Goal: Task Accomplishment & Management: Complete application form

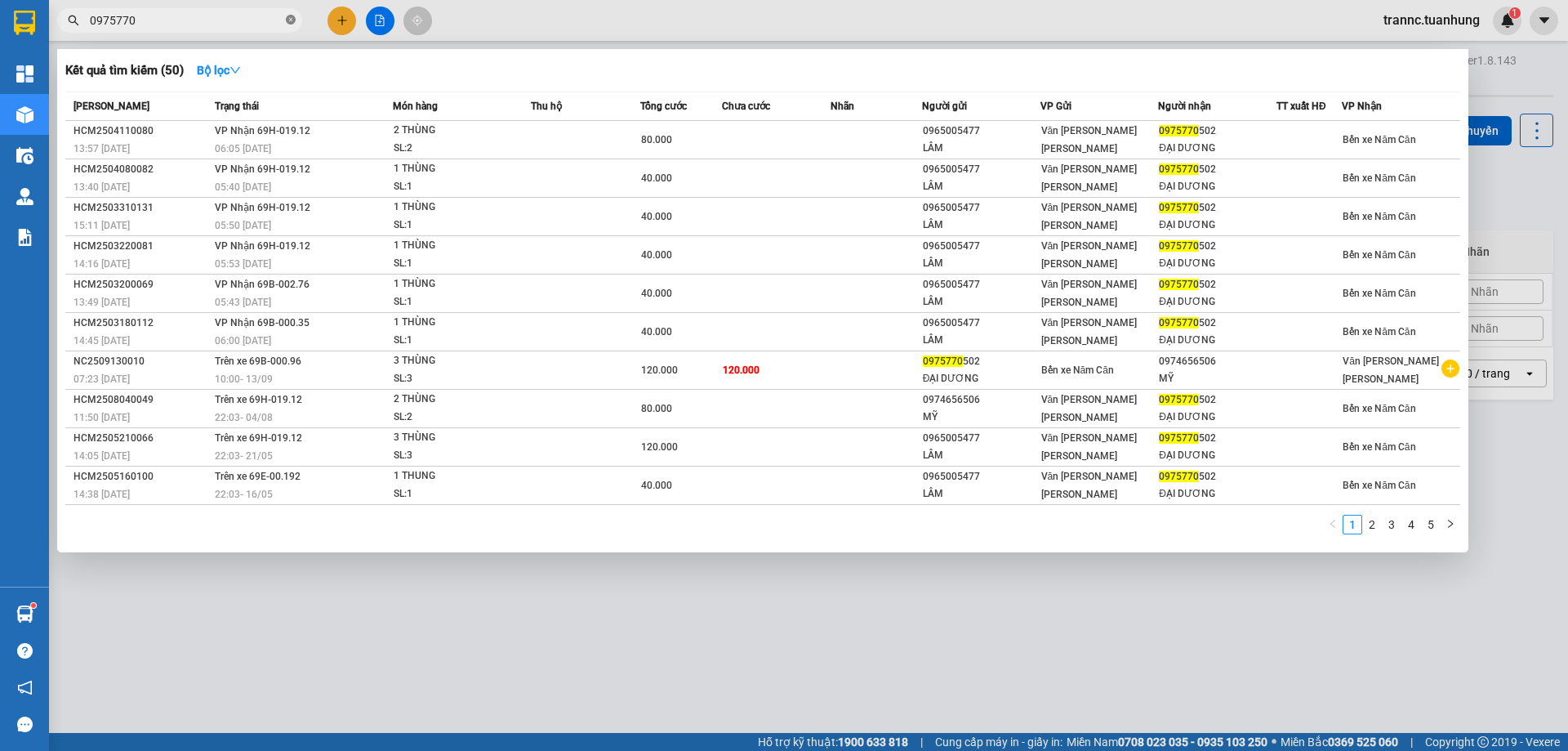
click at [291, 20] on icon "close-circle" at bounding box center [291, 20] width 10 height 10
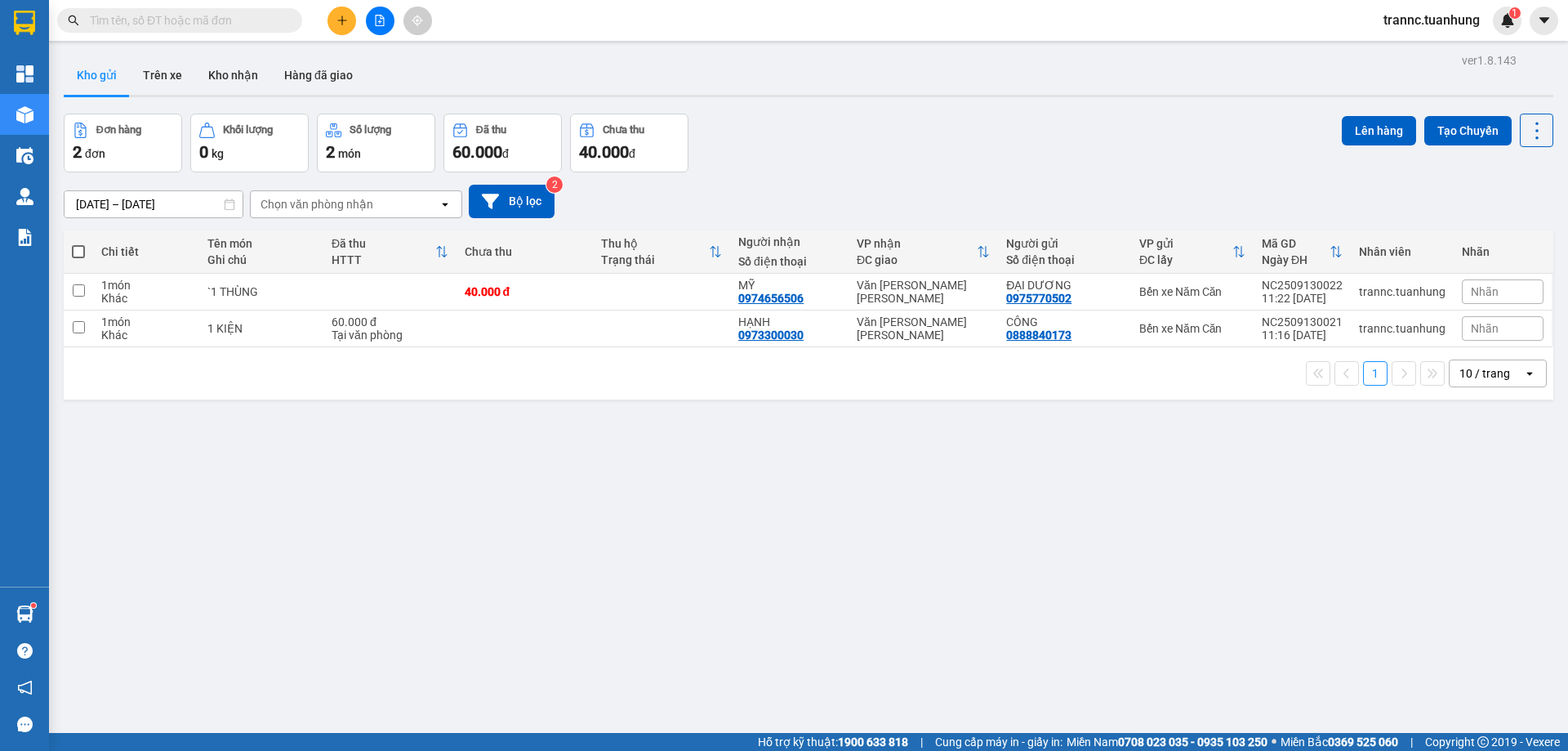
click at [201, 21] on input "text" at bounding box center [186, 20] width 193 height 18
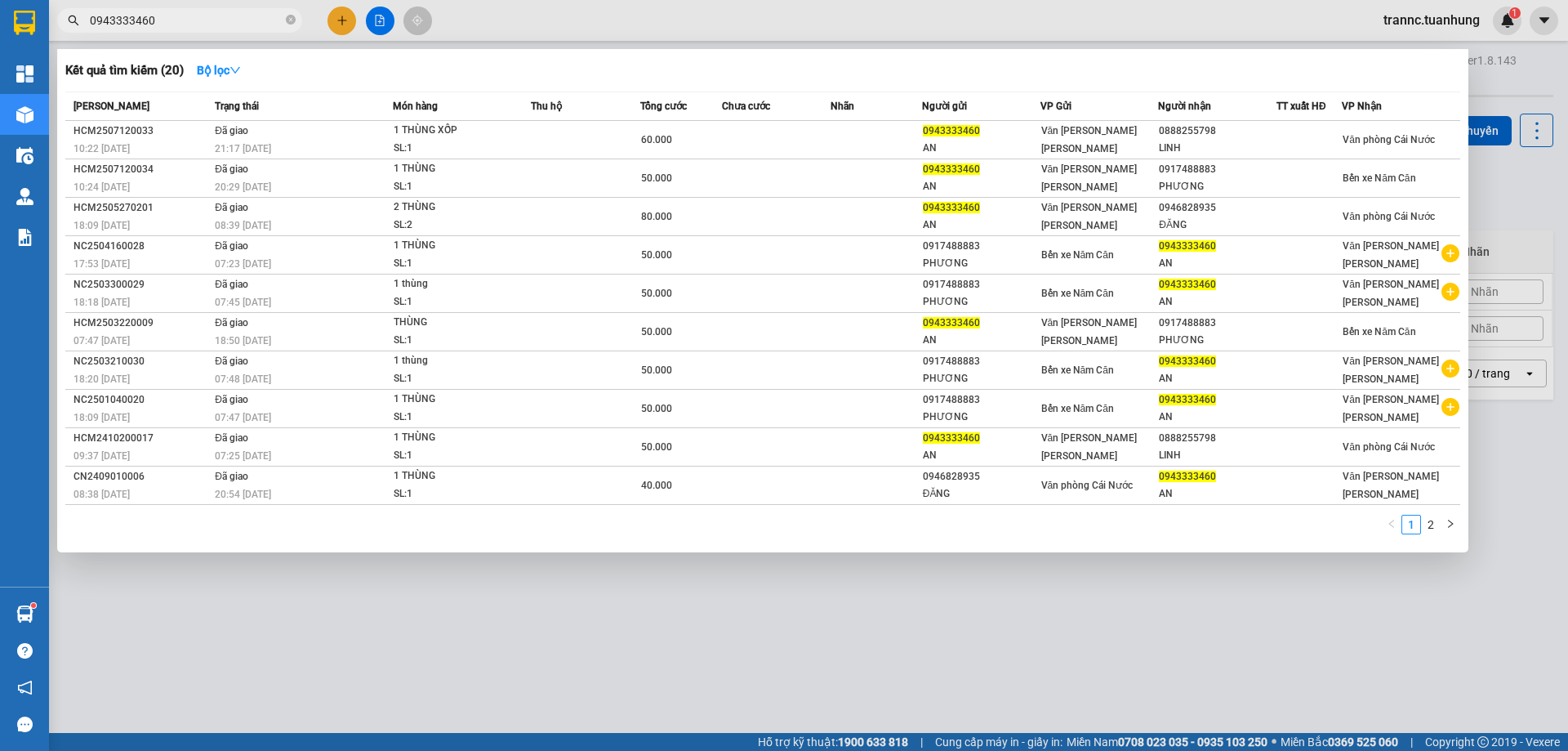
drag, startPoint x: 169, startPoint y: 17, endPoint x: 72, endPoint y: 31, distance: 98.0
click at [72, 31] on span "0943333460" at bounding box center [179, 20] width 245 height 24
type input "0943333460"
click at [343, 18] on div at bounding box center [784, 376] width 1568 height 751
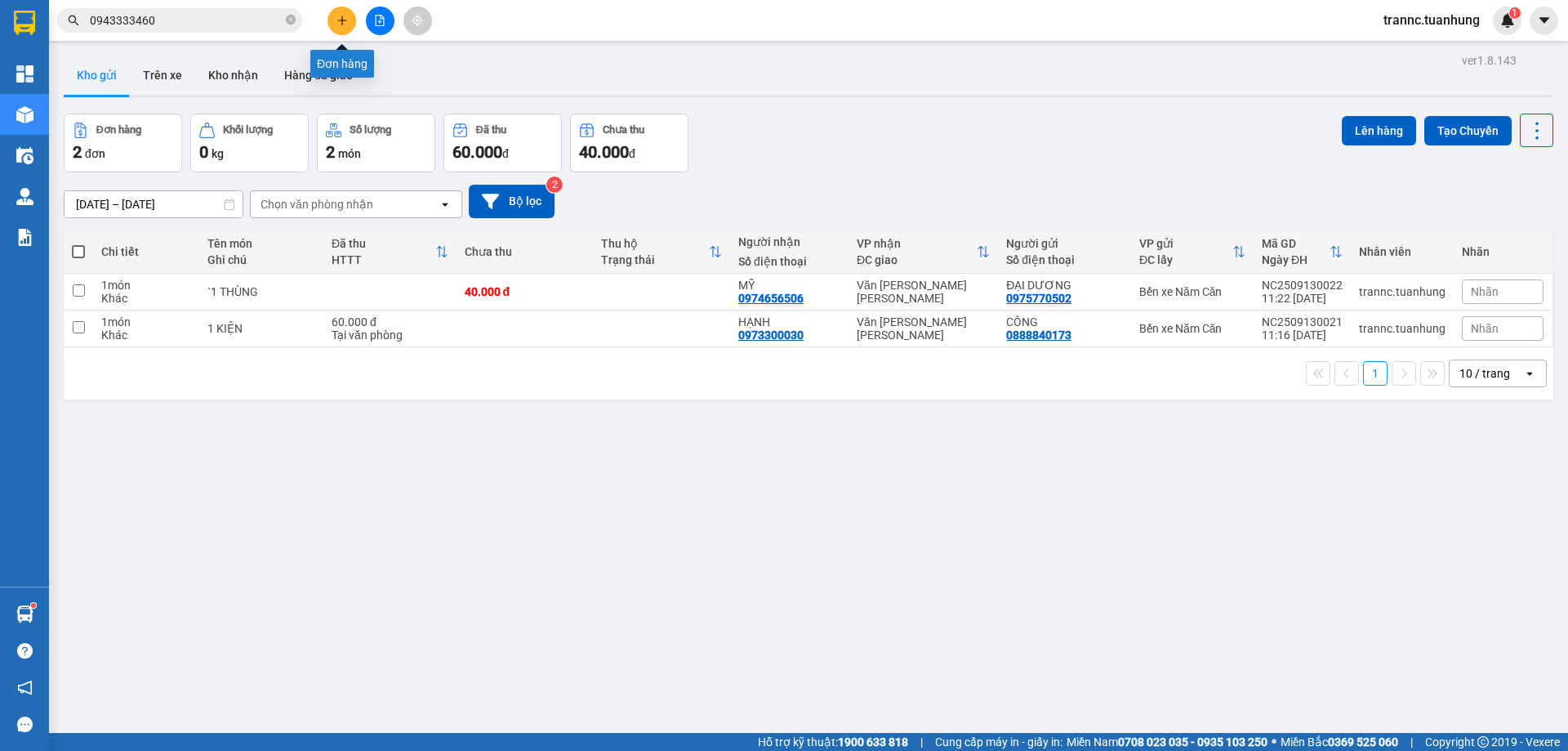
click at [338, 20] on icon "plus" at bounding box center [342, 20] width 12 height 12
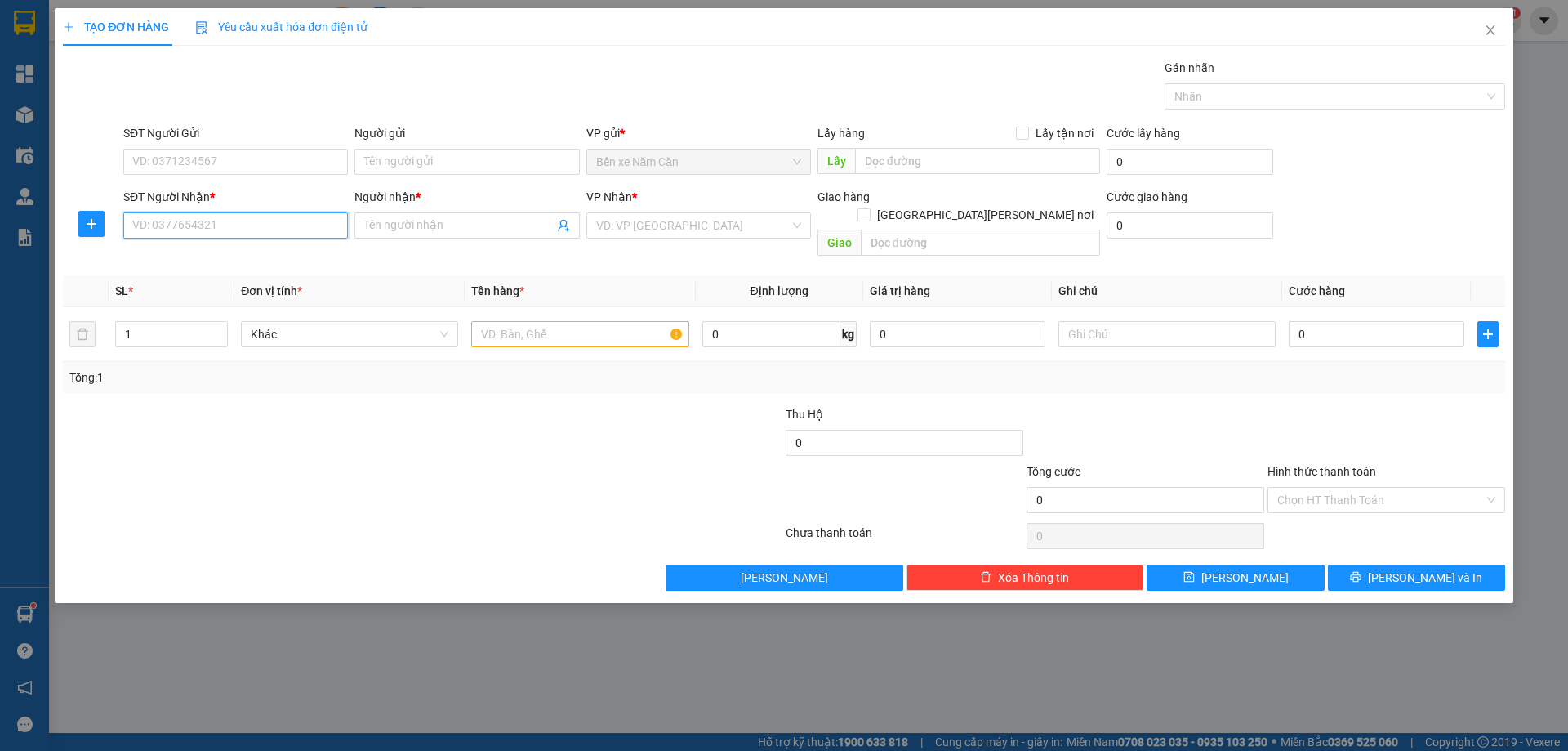
click at [213, 224] on input "SĐT Người Nhận *" at bounding box center [235, 225] width 224 height 26
paste input "0943333460"
type input "0943333460"
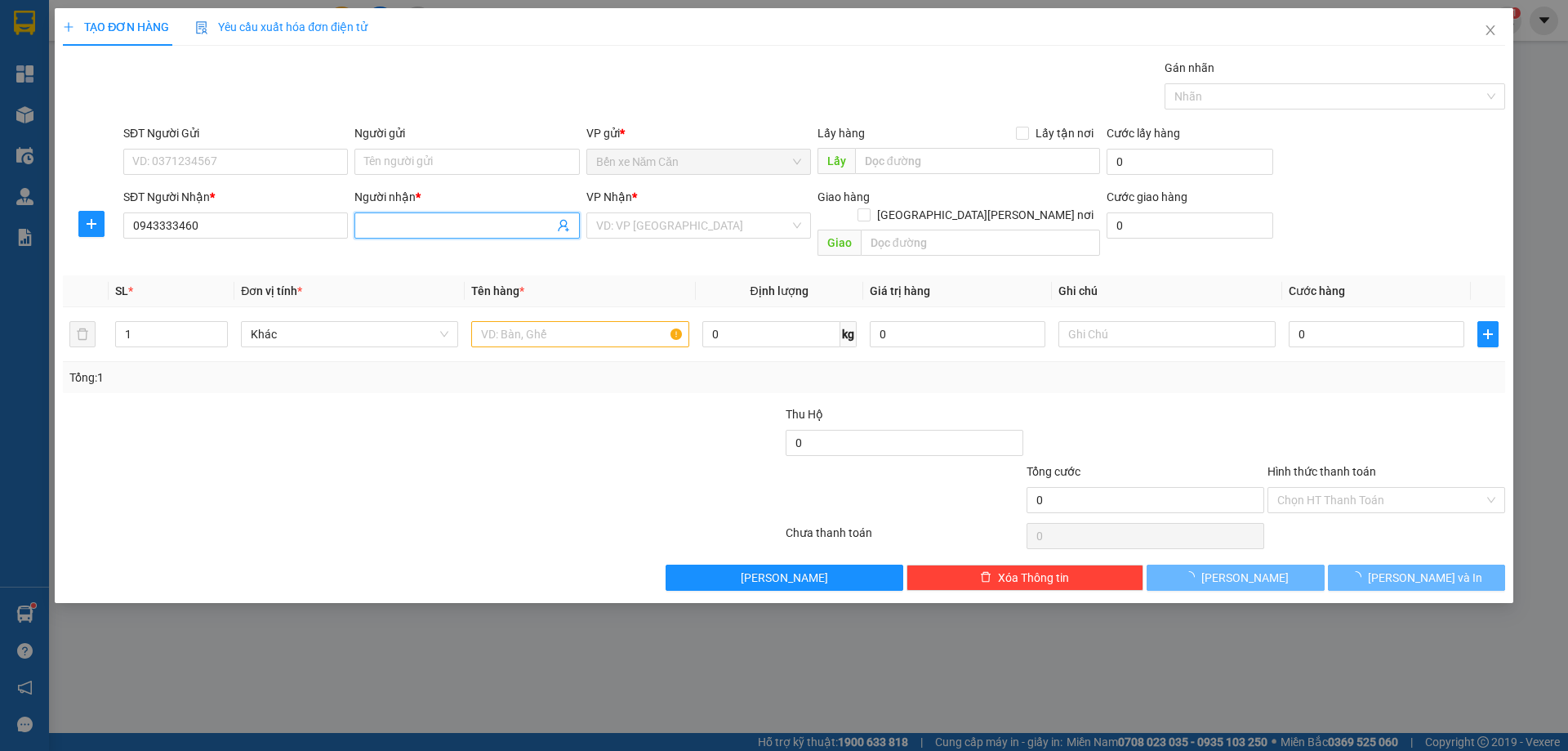
click at [414, 216] on span at bounding box center [466, 225] width 224 height 26
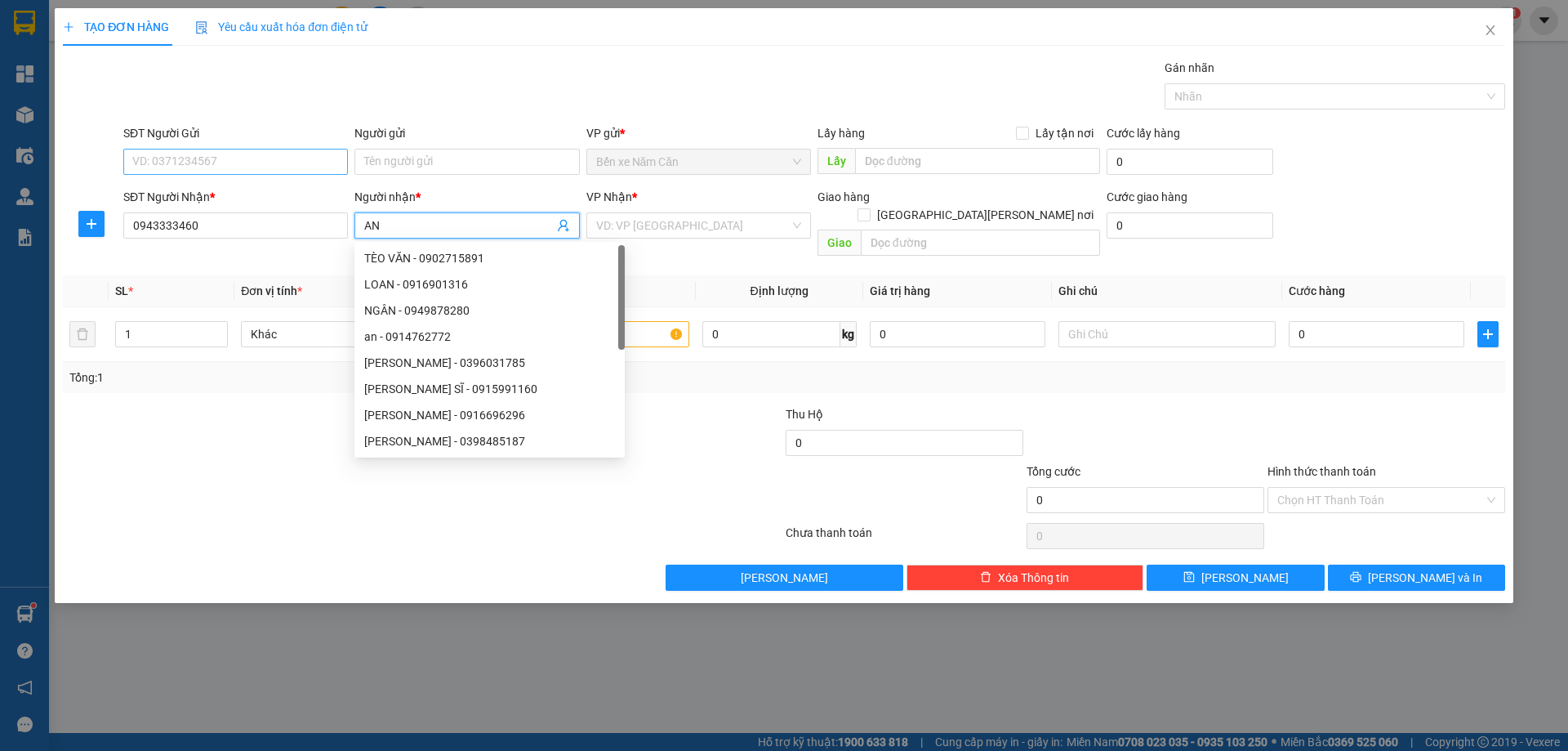
type input "AN"
click at [229, 163] on input "SĐT Người Gửi" at bounding box center [235, 161] width 224 height 26
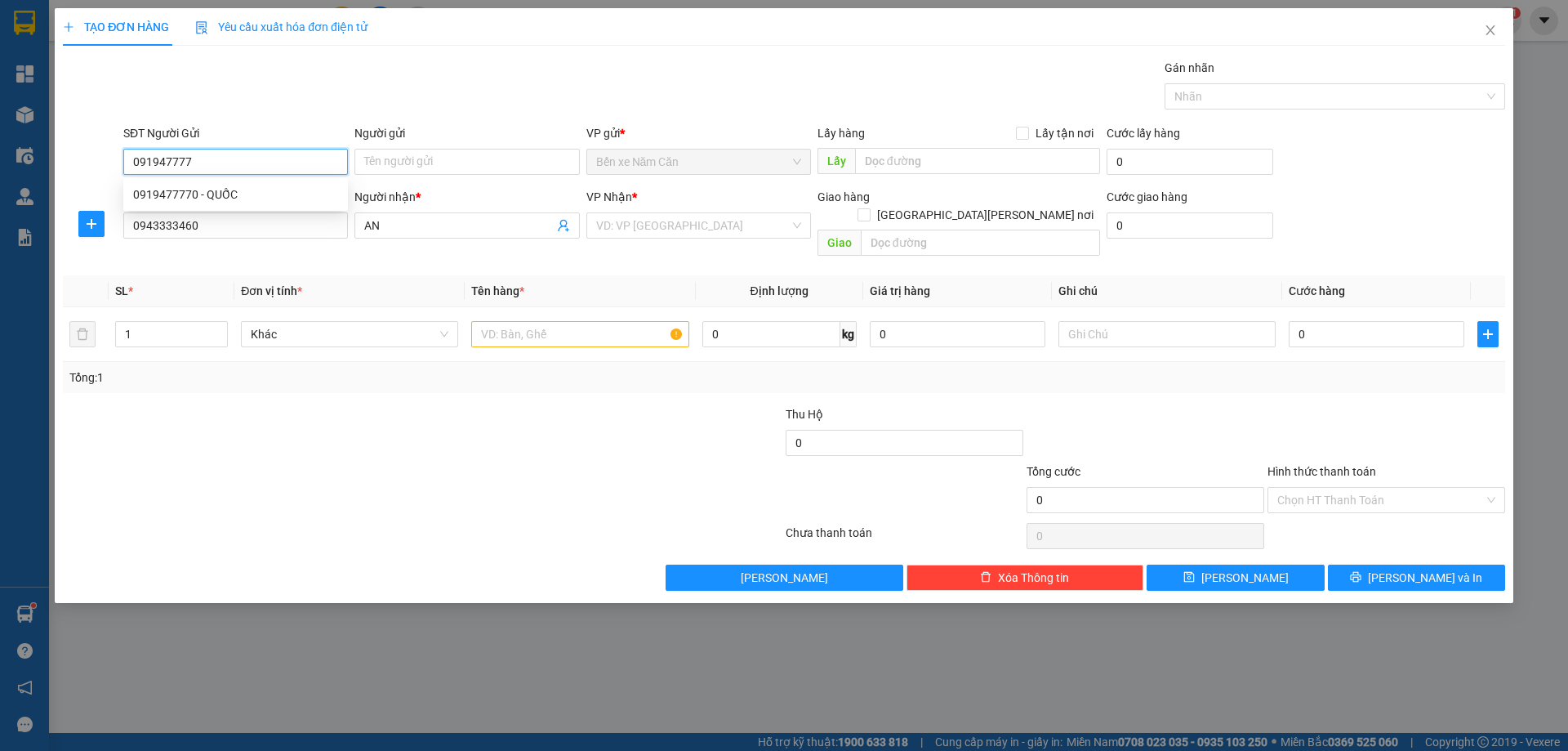
type input "0919477770"
click at [216, 191] on div "0919477770 - QUỐC" at bounding box center [236, 194] width 205 height 18
type input "QUỐC"
type input "0919477770"
click at [580, 321] on input "text" at bounding box center [579, 334] width 217 height 26
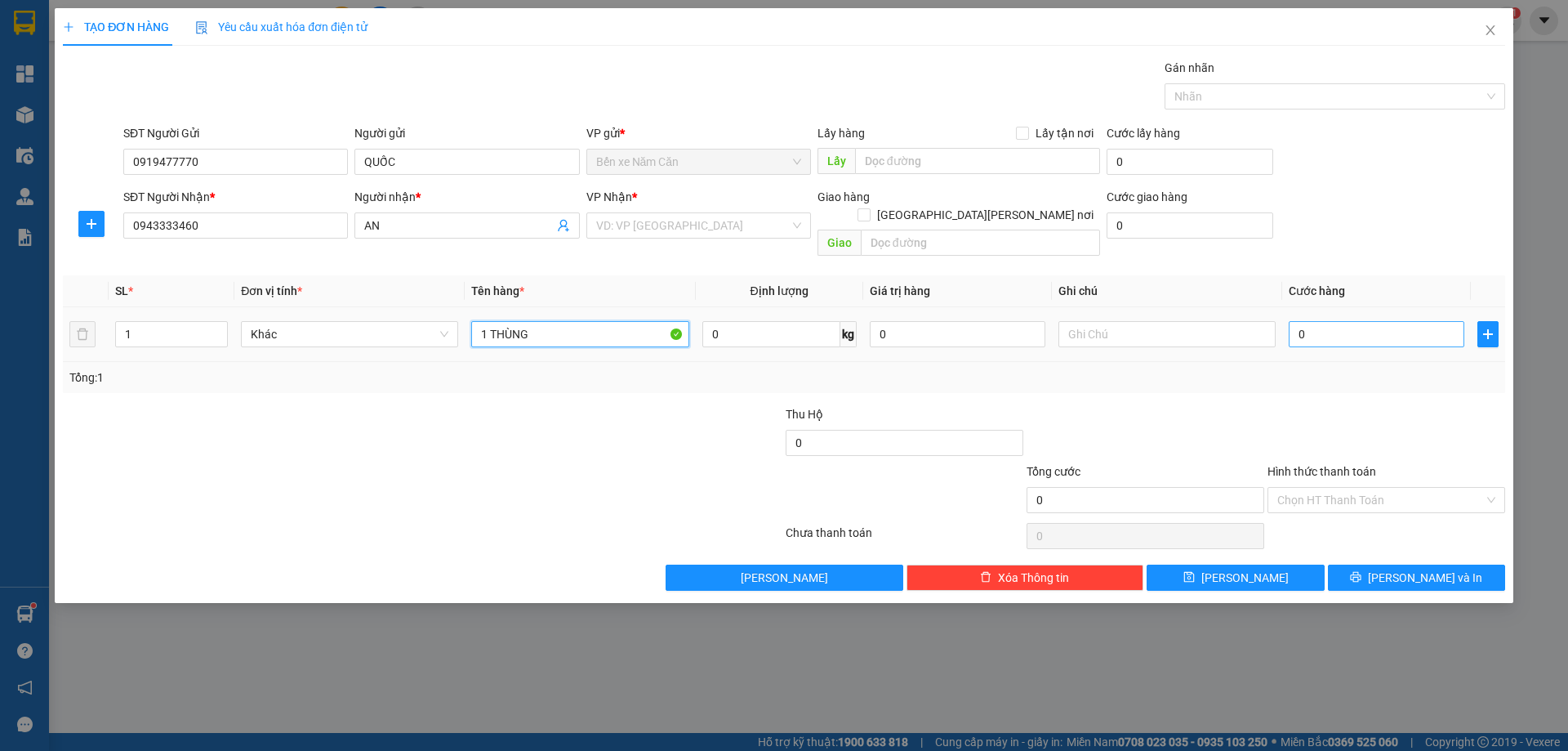
type input "1 THÙNG"
click at [1329, 321] on input "0" at bounding box center [1376, 334] width 176 height 26
type input "4"
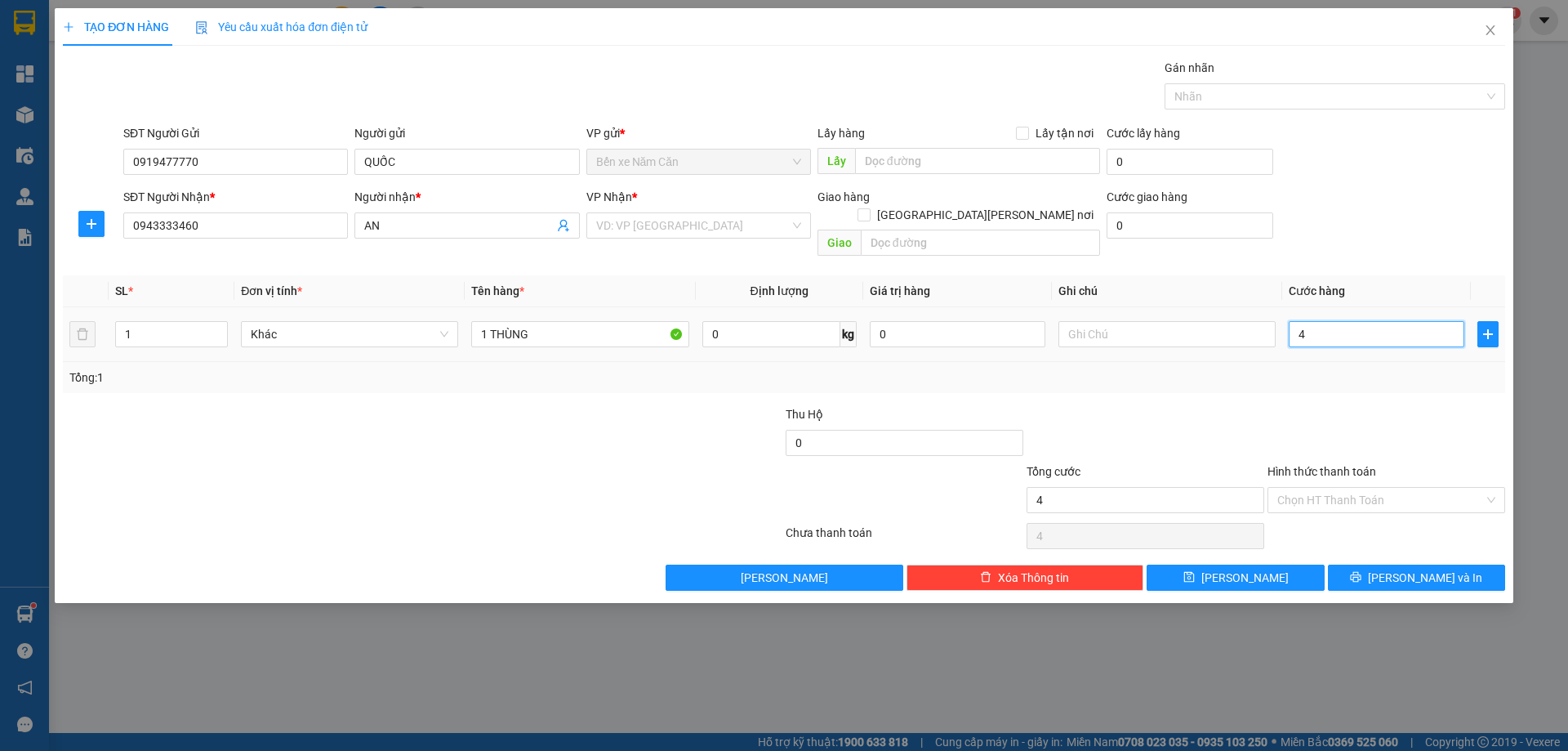
type input "40"
type input "40.000"
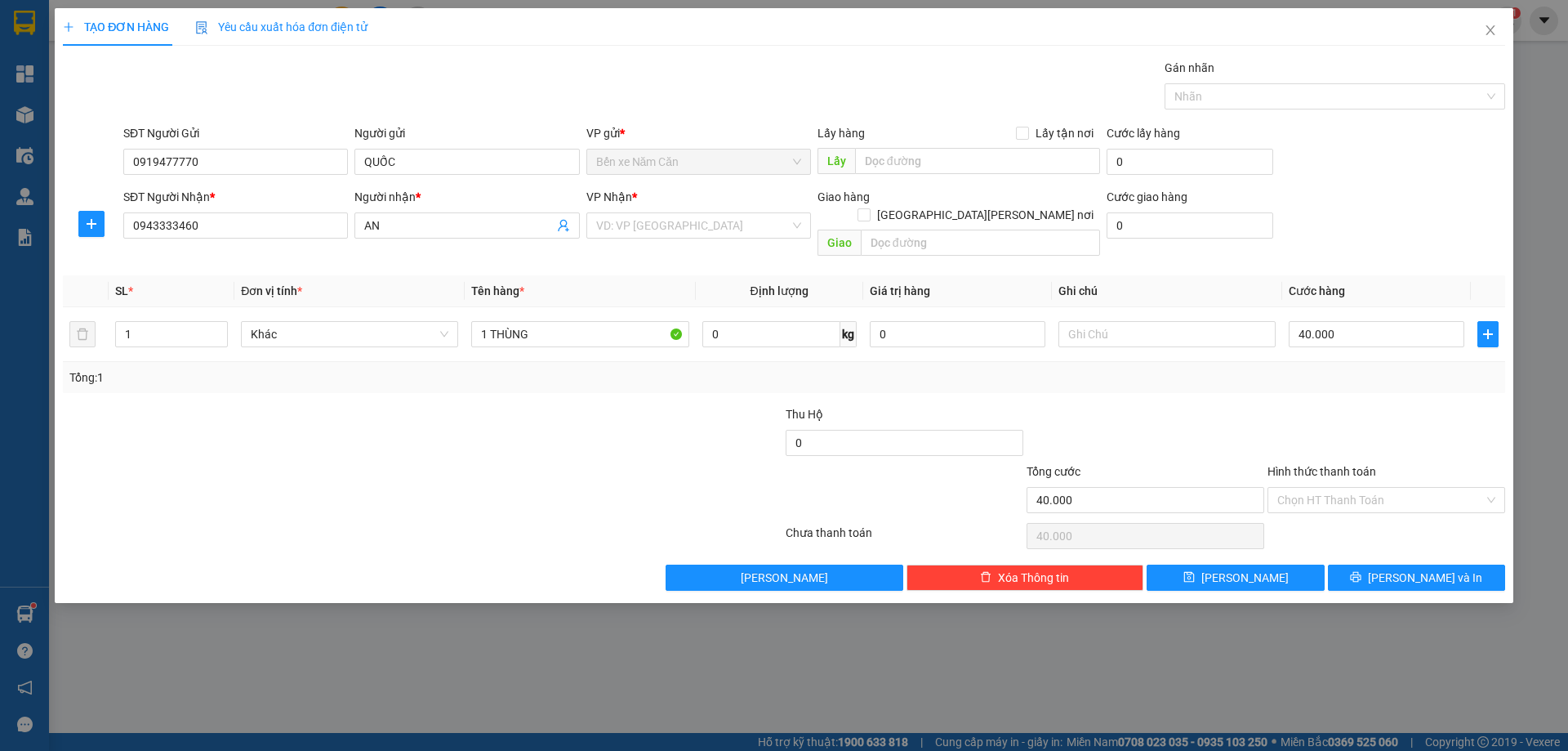
click at [1348, 374] on div "Tổng: 1" at bounding box center [783, 377] width 1442 height 31
click at [1330, 488] on input "Hình thức thanh toán" at bounding box center [1381, 499] width 207 height 24
click at [1336, 511] on div "Tại văn phòng" at bounding box center [1387, 514] width 218 height 18
type input "0"
click at [1414, 569] on span "[PERSON_NAME] và In" at bounding box center [1425, 577] width 114 height 18
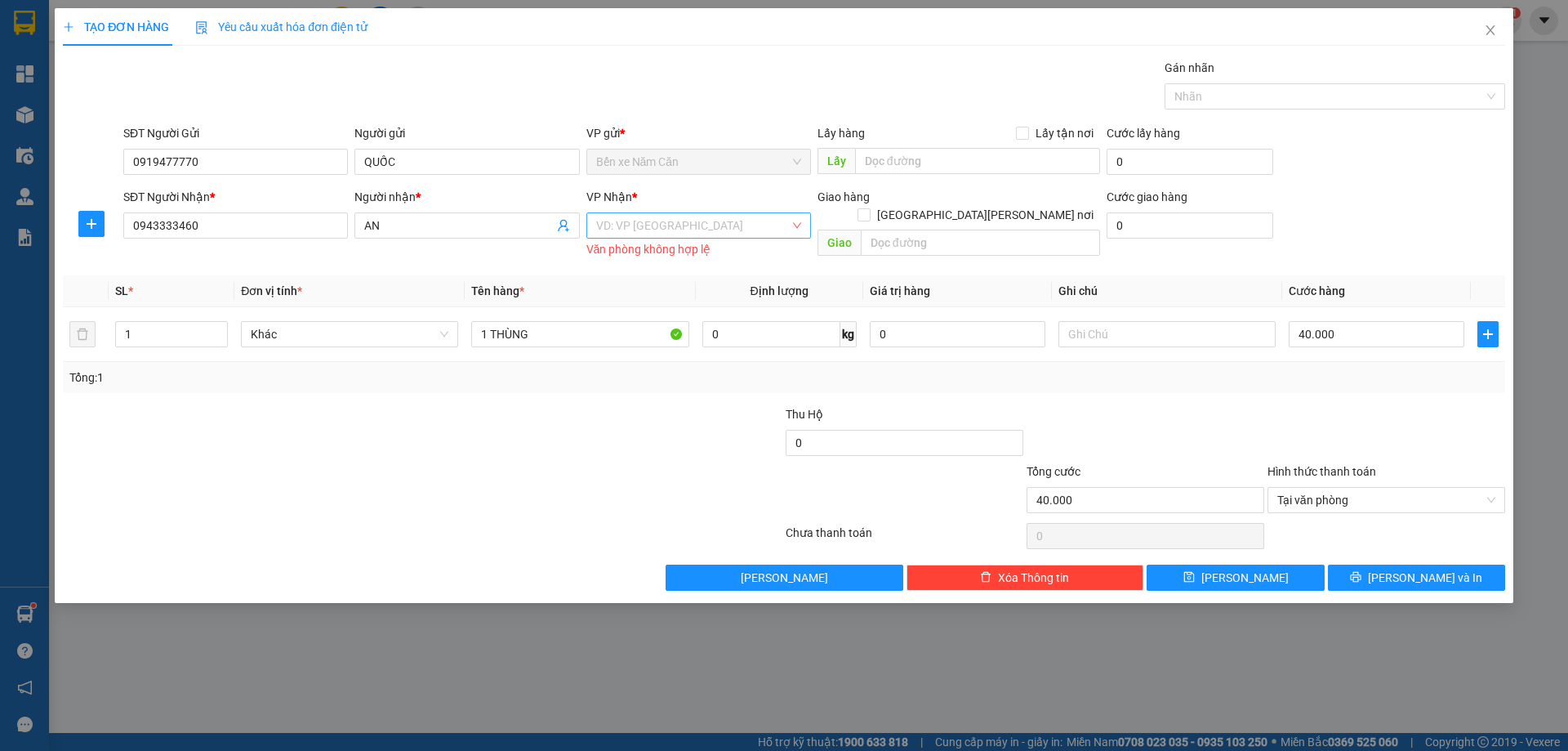
click at [711, 223] on input "search" at bounding box center [692, 225] width 193 height 24
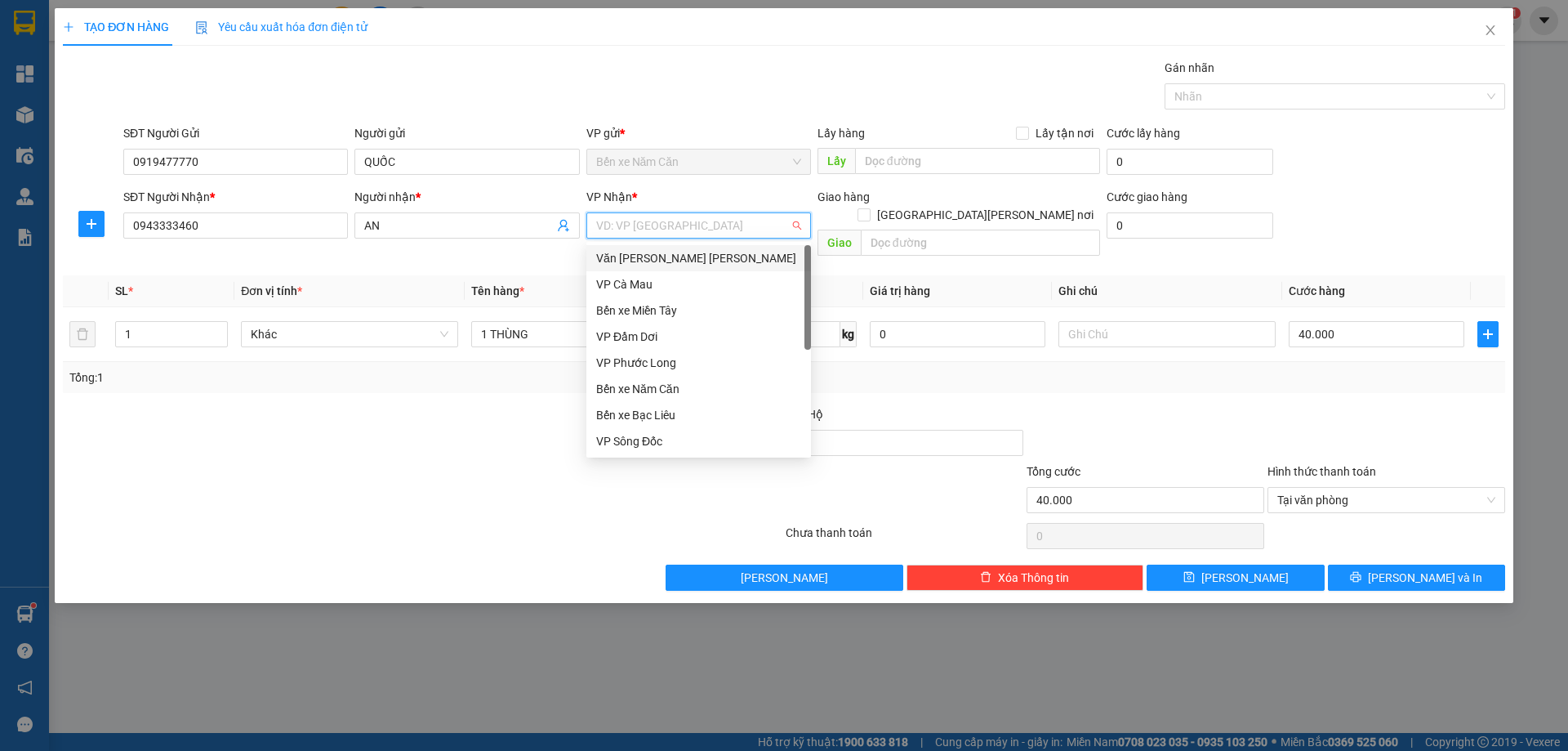
click at [712, 258] on div "Văn [PERSON_NAME] [PERSON_NAME]" at bounding box center [698, 257] width 205 height 18
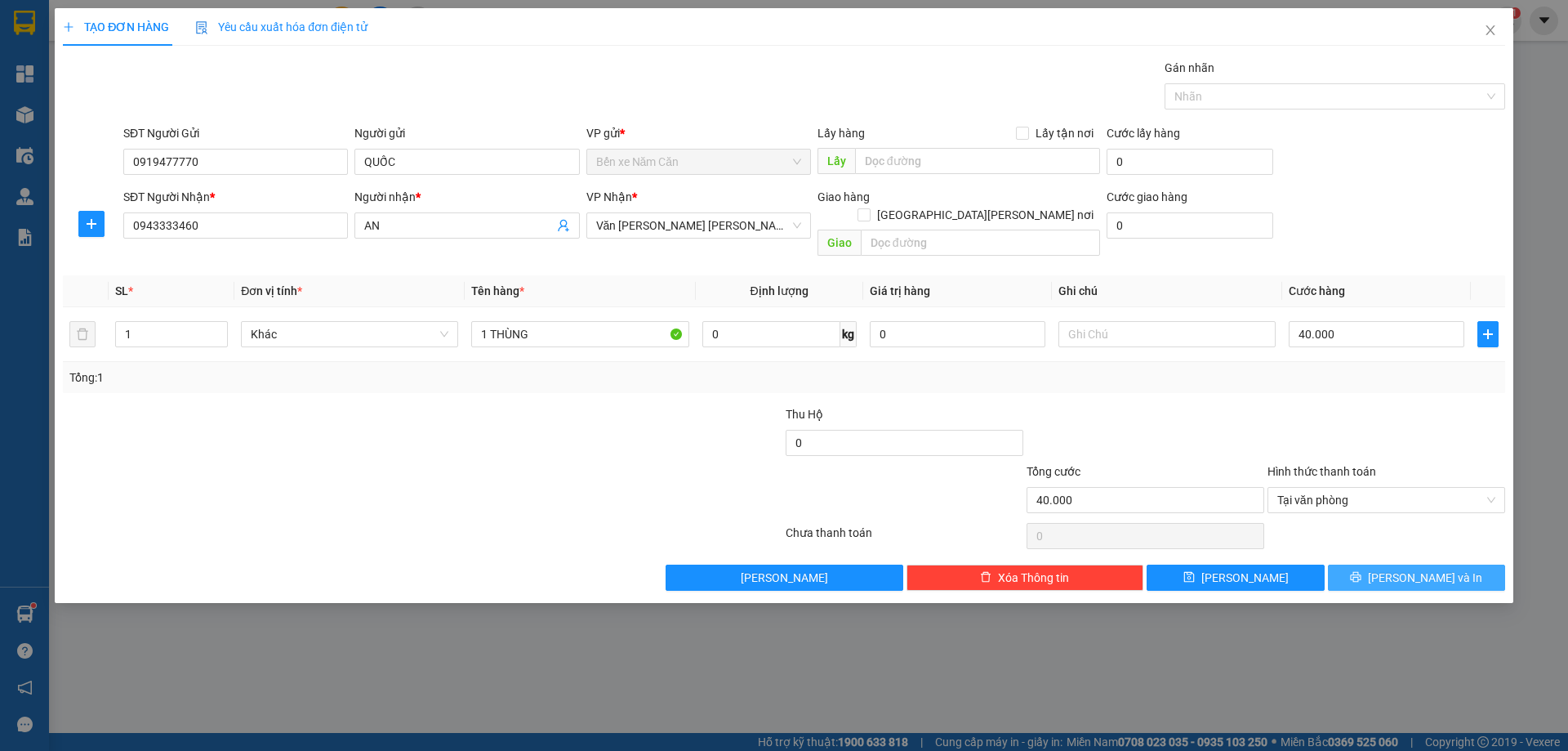
click at [1481, 565] on button "[PERSON_NAME] và In" at bounding box center [1417, 577] width 177 height 26
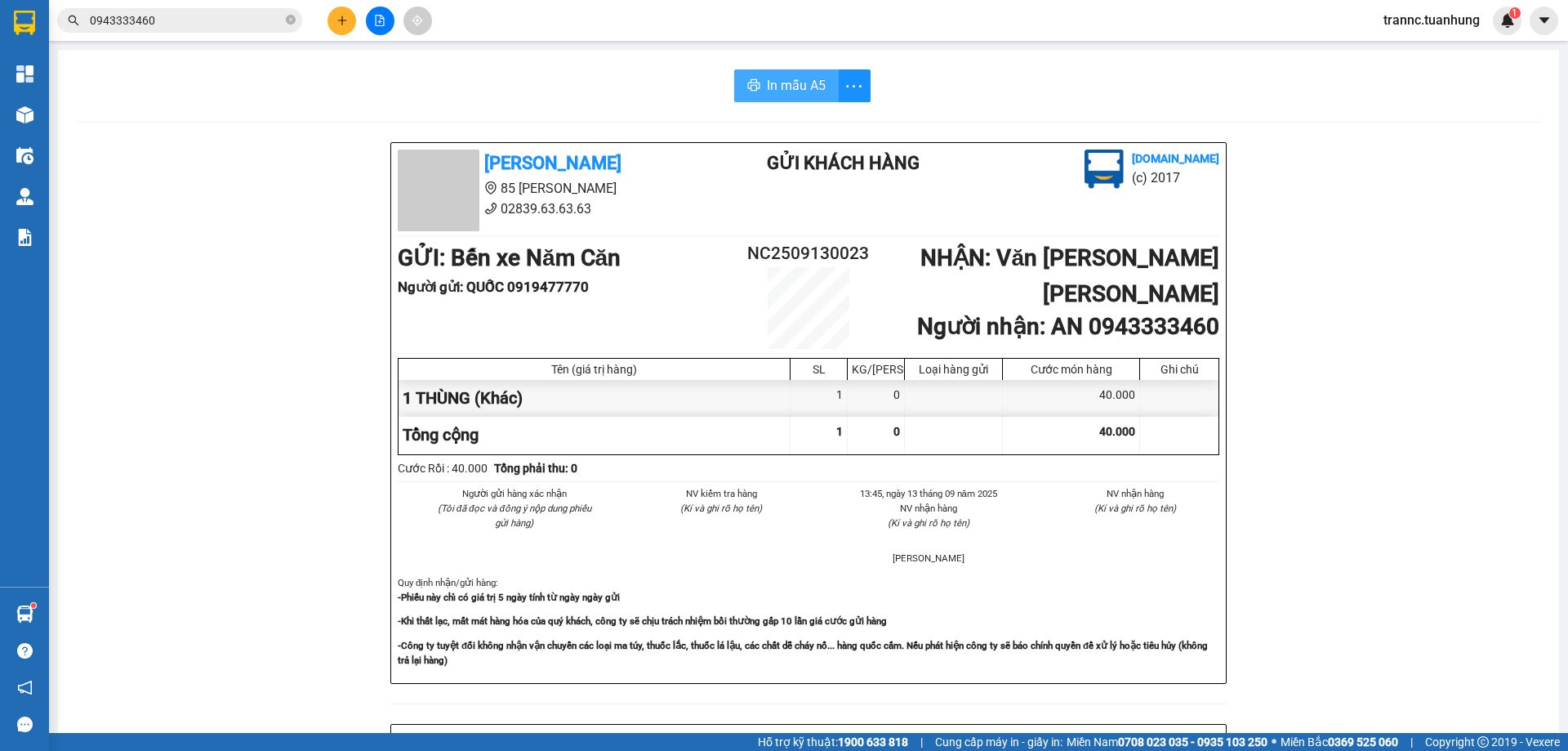
click at [775, 81] on span "In mẫu A5" at bounding box center [796, 85] width 59 height 20
click at [528, 86] on div "In mẫu A5" at bounding box center [808, 85] width 1462 height 32
